Goal: Transaction & Acquisition: Purchase product/service

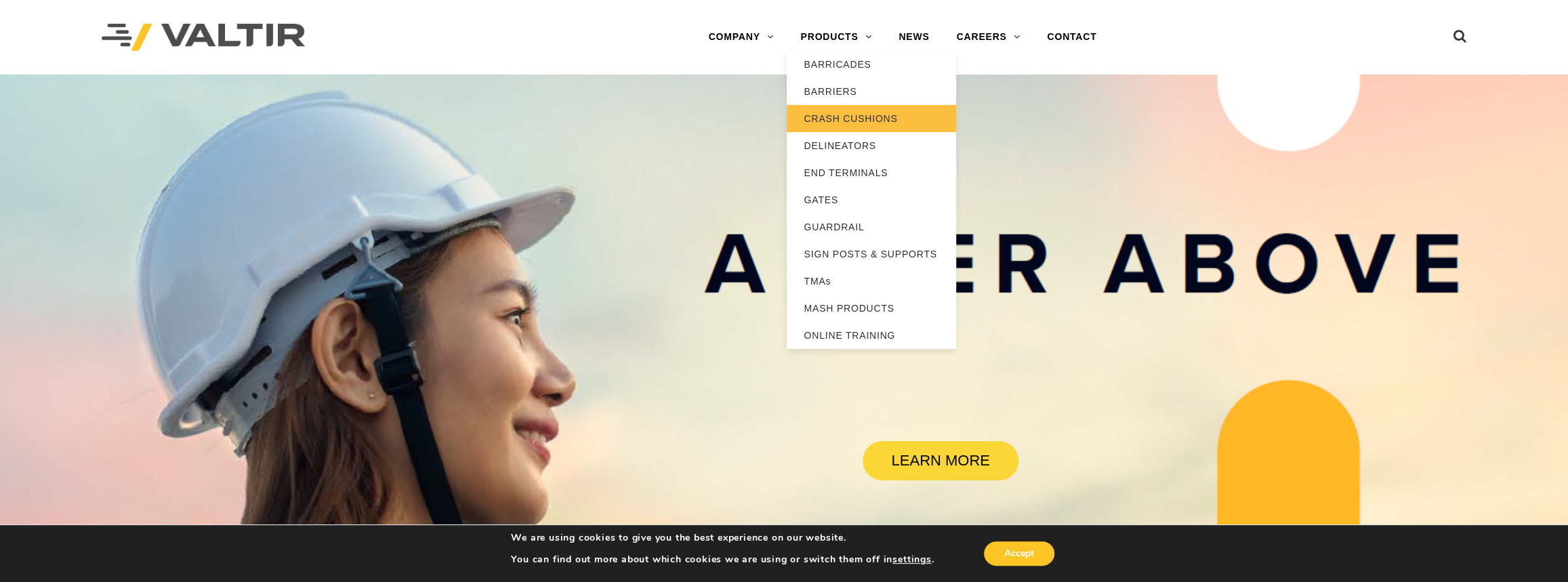
click at [835, 118] on link "CRASH CUSHIONS" at bounding box center [871, 118] width 169 height 27
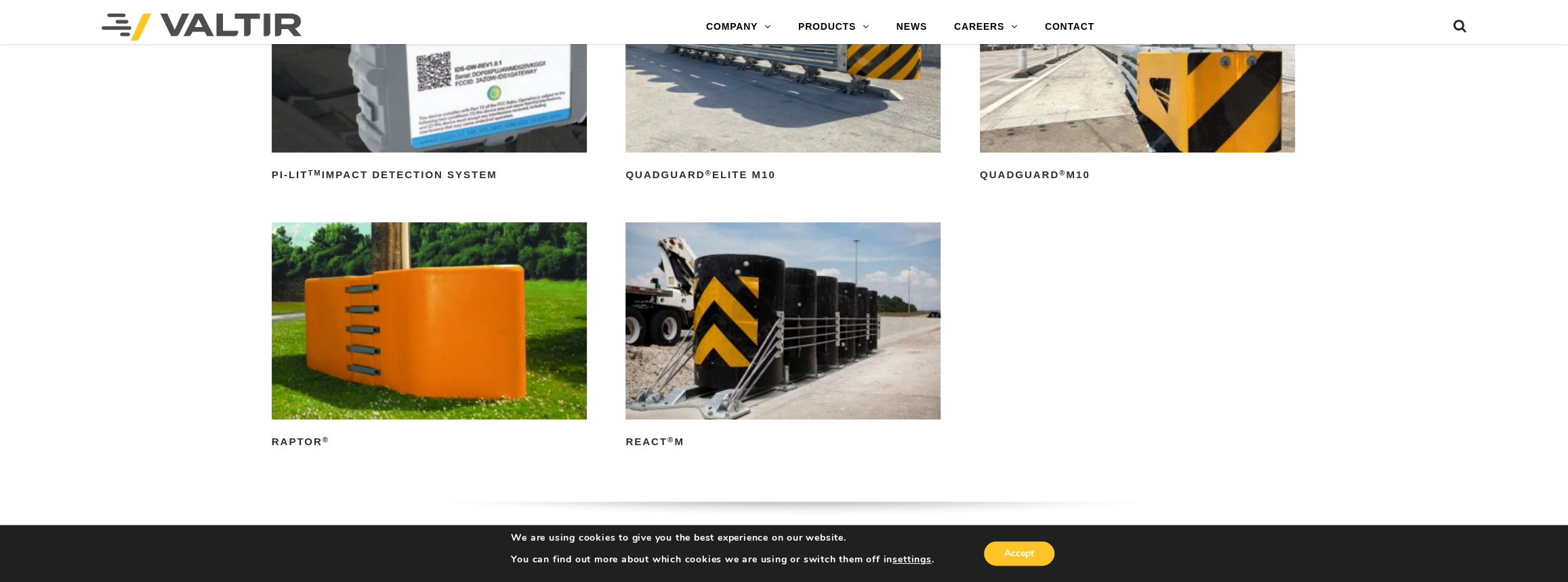
scroll to position [554, 0]
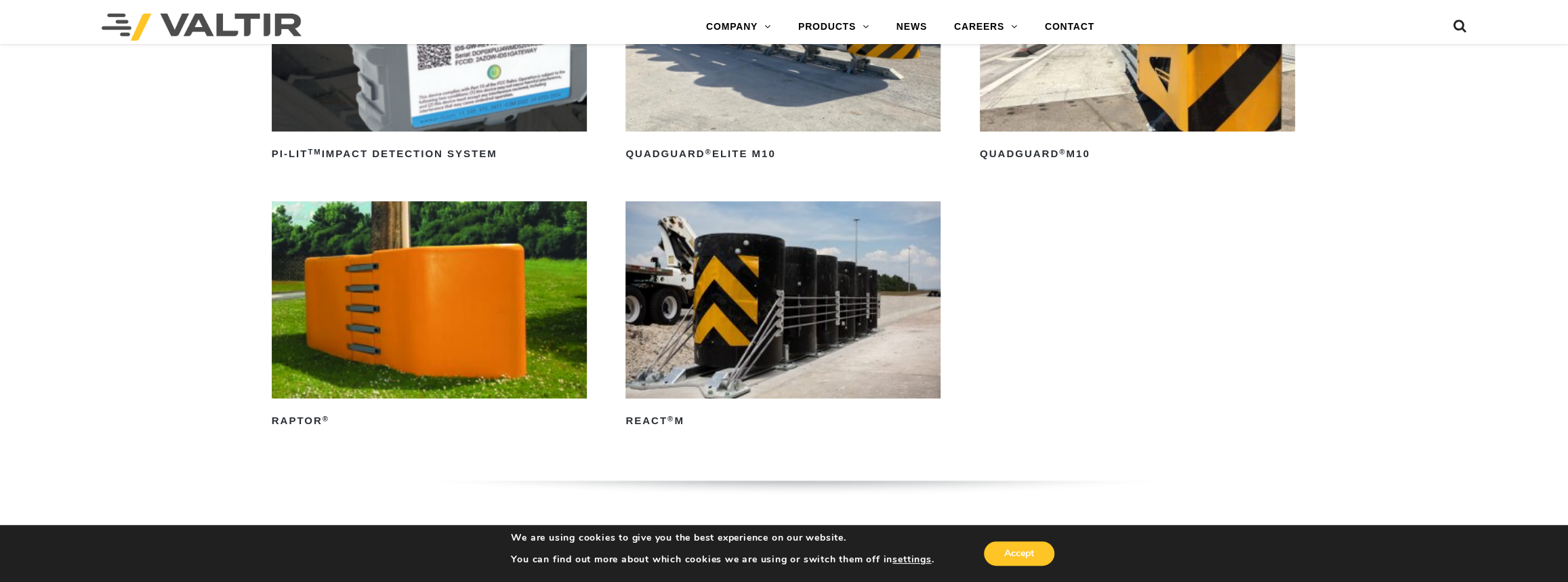
click at [1090, 103] on img at bounding box center [1137, 32] width 315 height 197
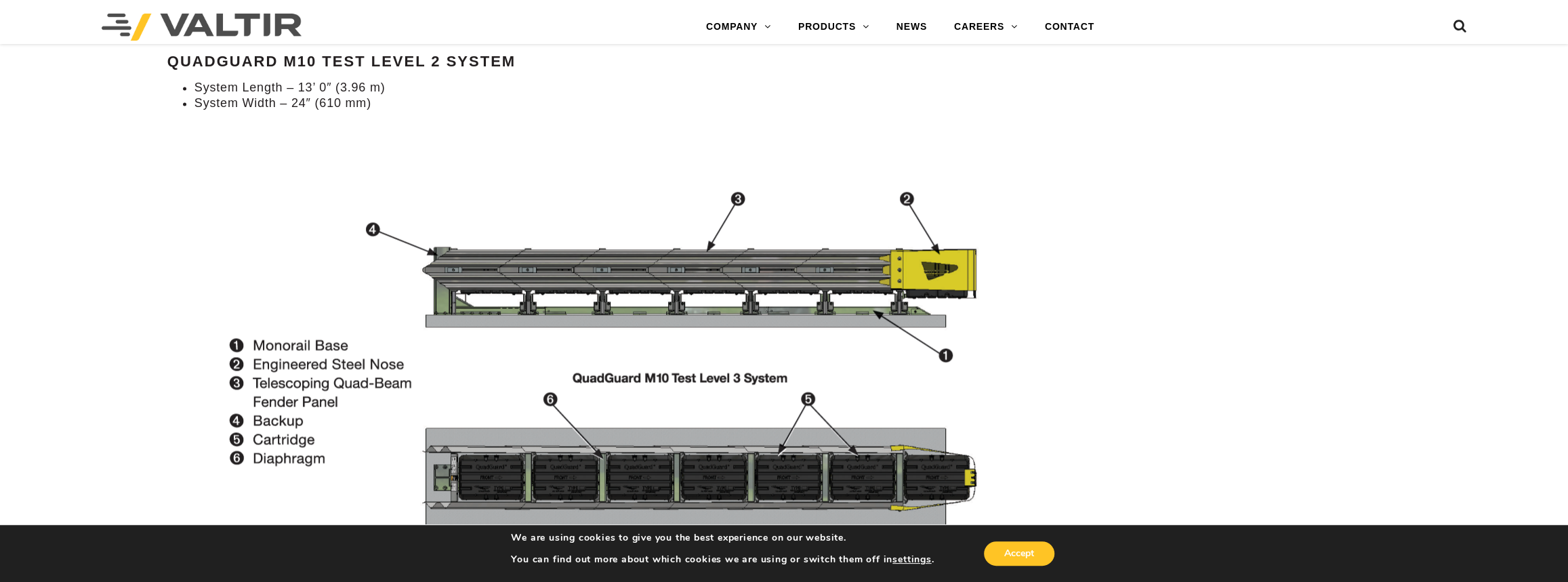
scroll to position [1724, 0]
